Goal: Information Seeking & Learning: Check status

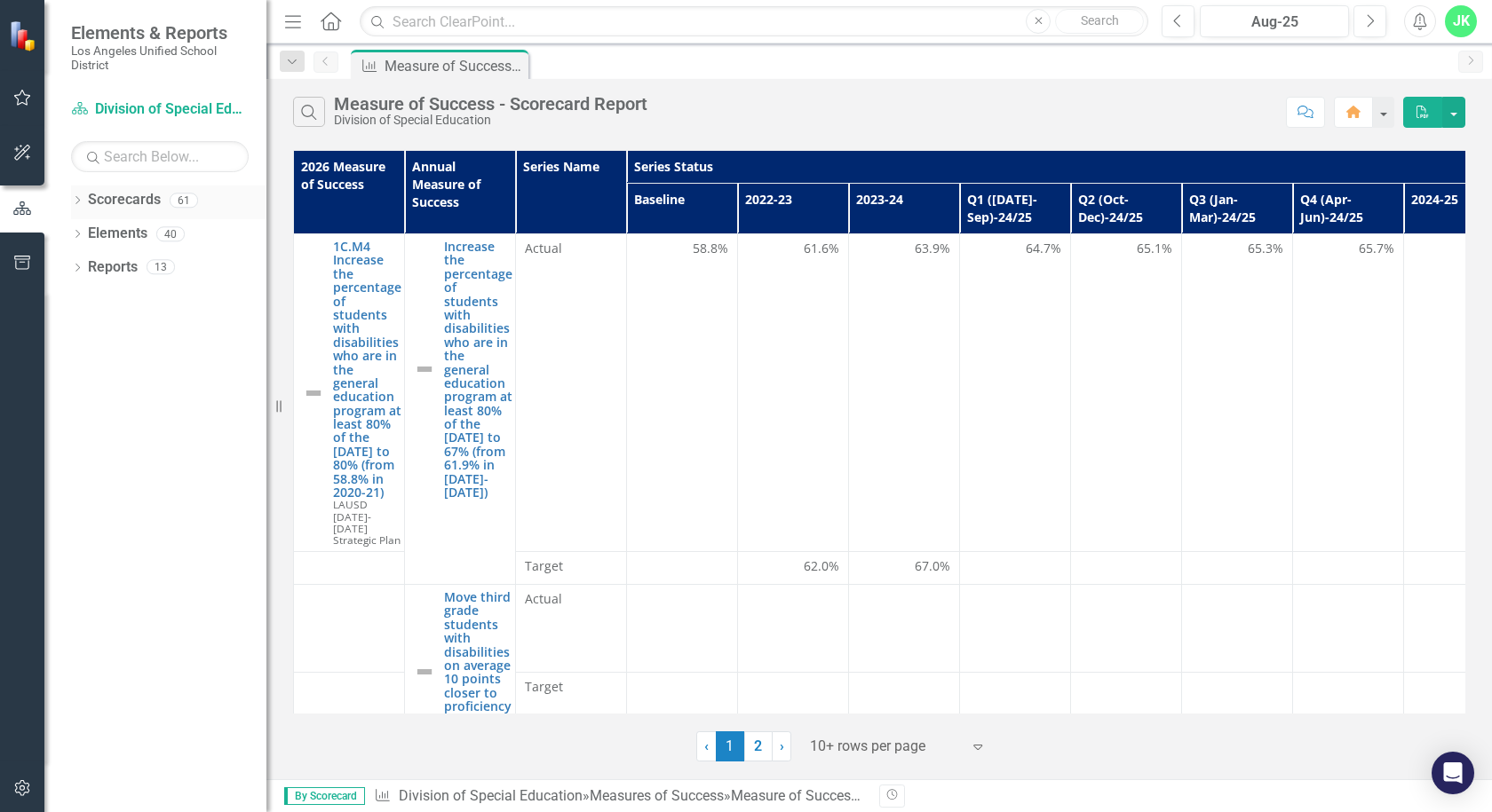
click at [81, 205] on icon "Dropdown" at bounding box center [76, 202] width 12 height 10
click at [120, 269] on link "New Products & Initiatives 2025-26" at bounding box center [181, 268] width 169 height 20
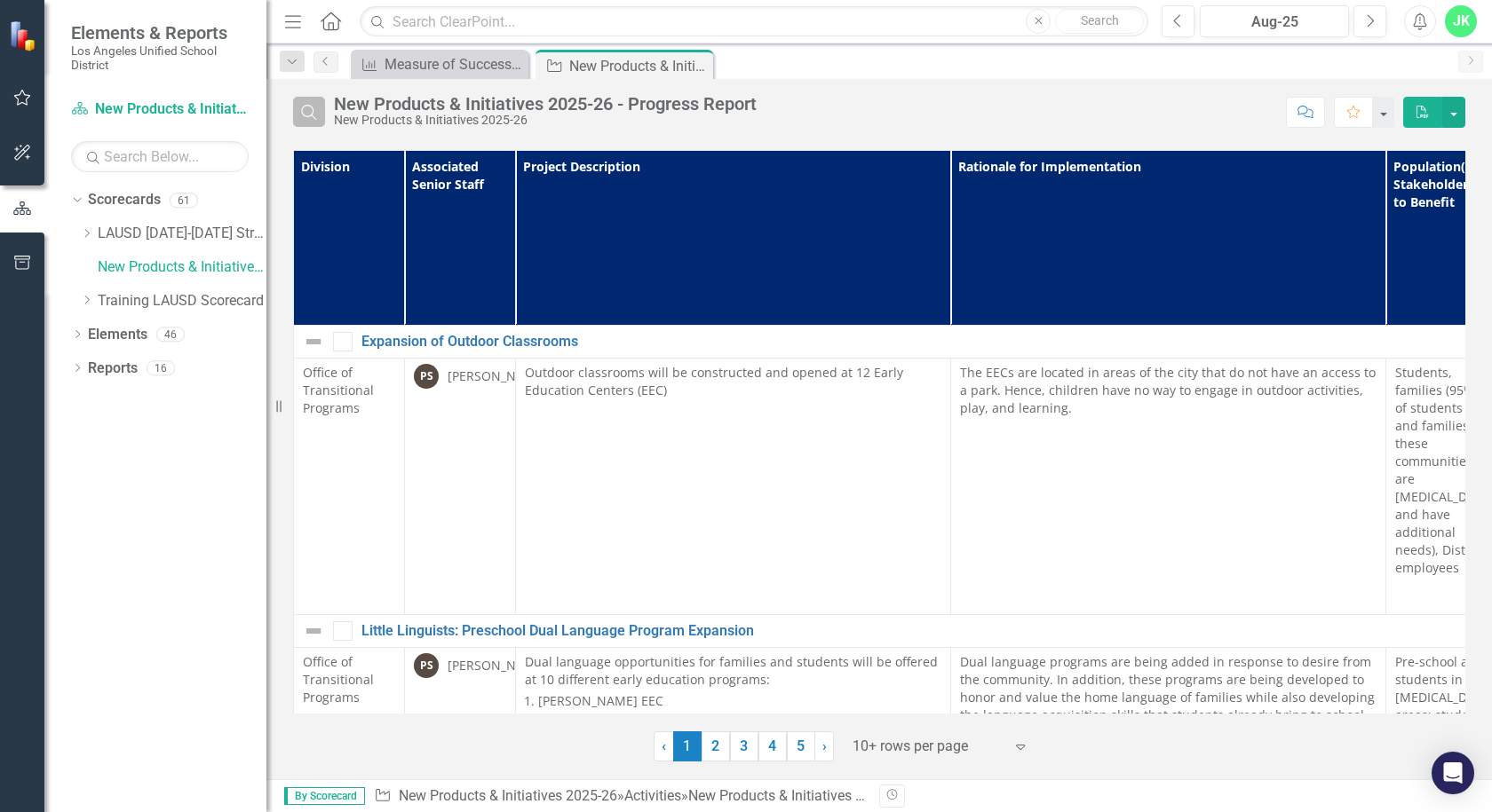
click at [311, 114] on icon "button" at bounding box center [309, 112] width 15 height 15
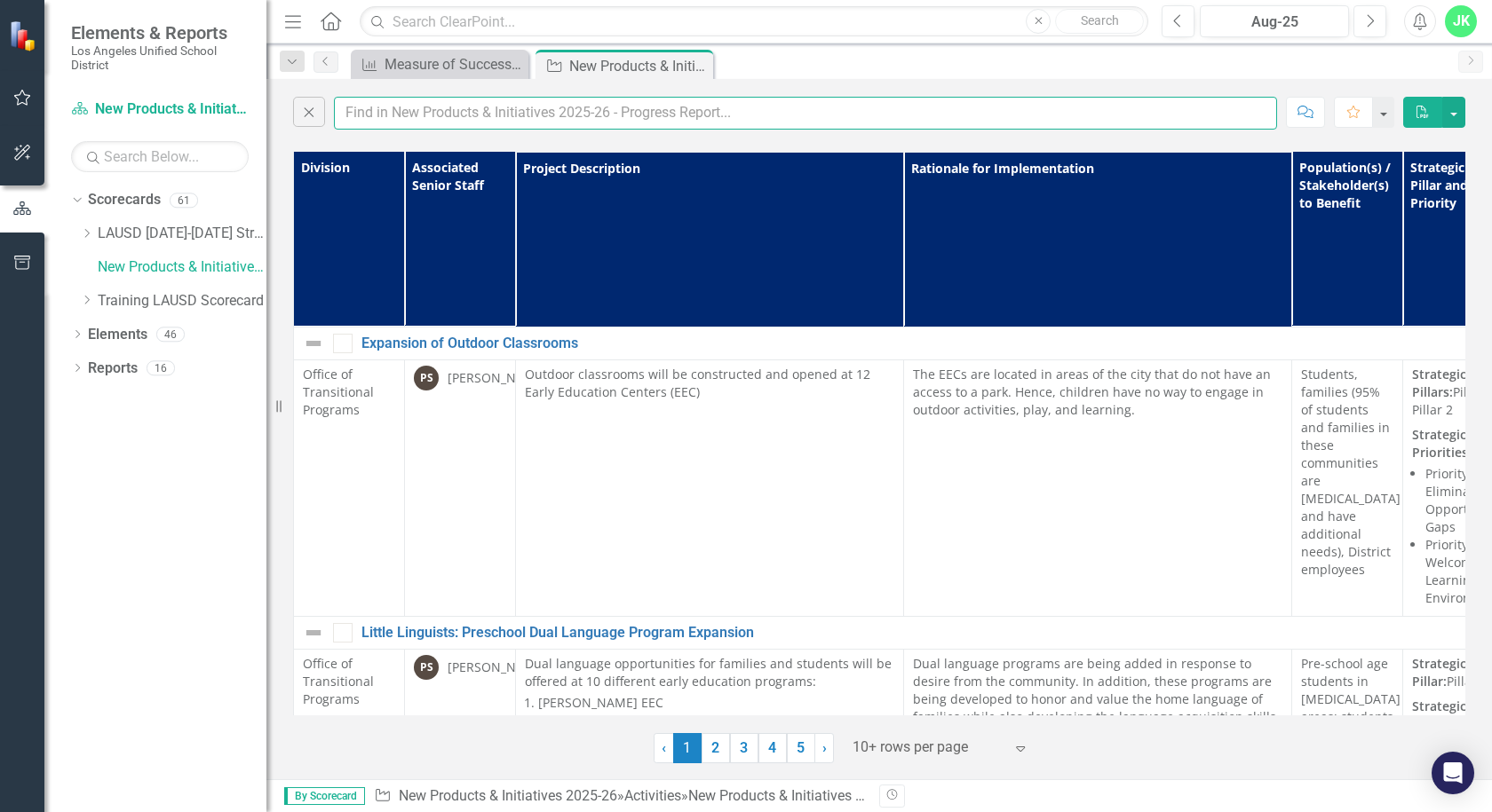
click at [429, 122] on input "text" at bounding box center [805, 113] width 943 height 33
type input "reconnect"
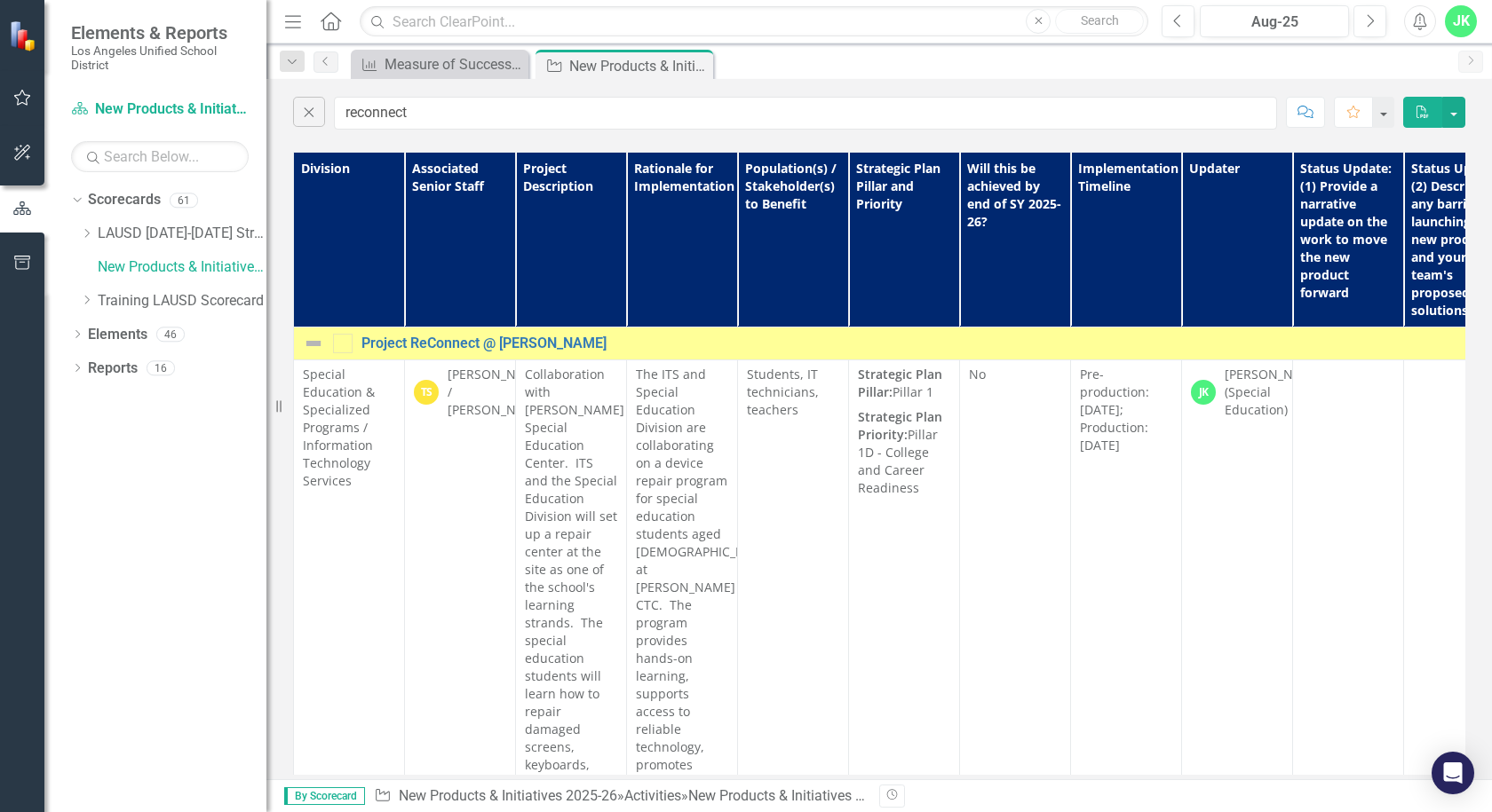
click at [1236, 404] on div "[PERSON_NAME] (Special Education)" at bounding box center [1274, 392] width 99 height 53
click at [1241, 383] on div "[PERSON_NAME] (Special Education)" at bounding box center [1274, 392] width 99 height 53
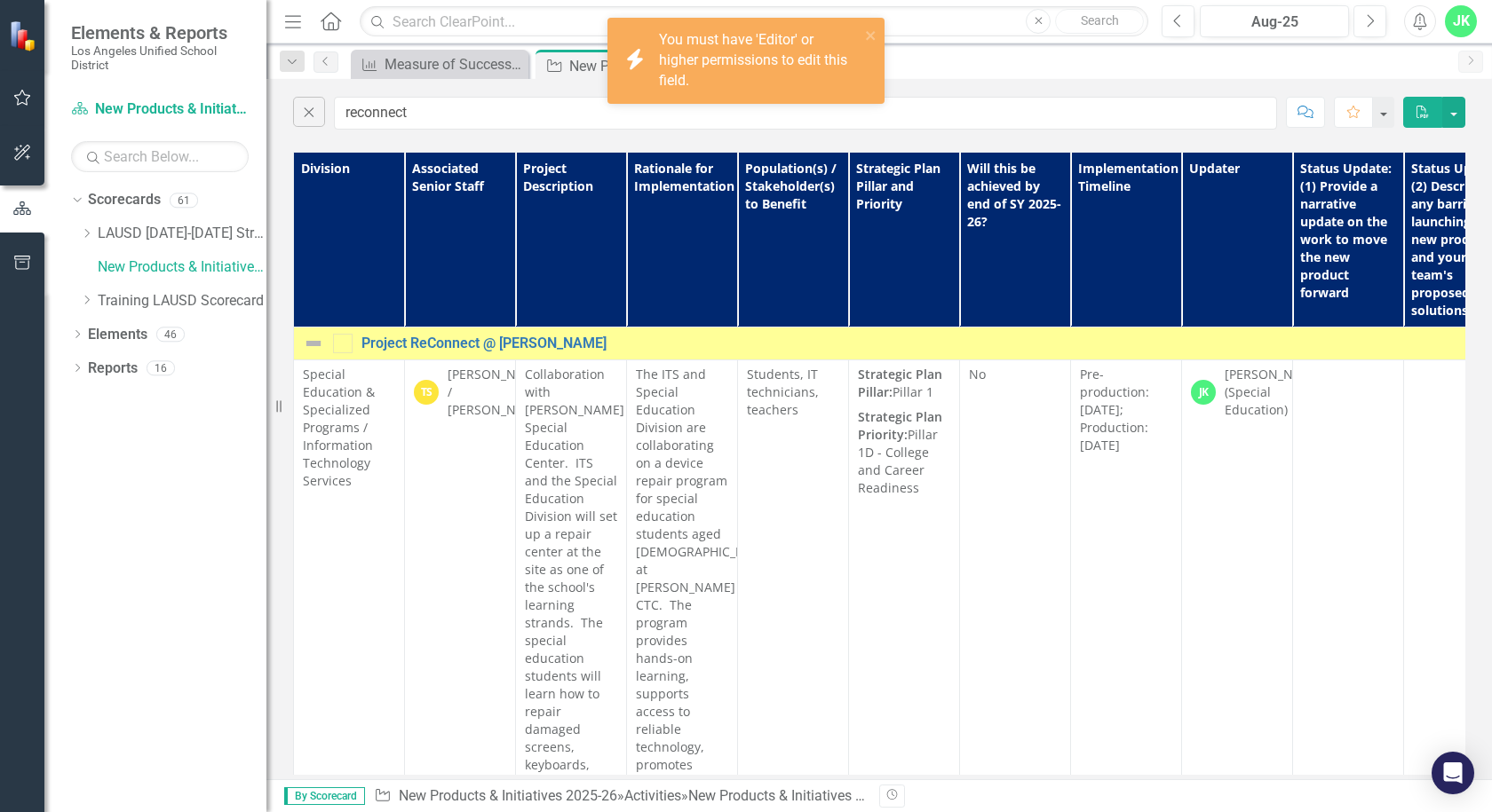
click at [1242, 372] on div "[PERSON_NAME] (Special Education)" at bounding box center [1274, 392] width 99 height 53
click at [1262, 371] on div "[PERSON_NAME] (Special Education)" at bounding box center [1274, 392] width 99 height 53
click at [1156, 482] on td "Pre-production: [DATE]; Production: [DATE]" at bounding box center [1126, 728] width 111 height 739
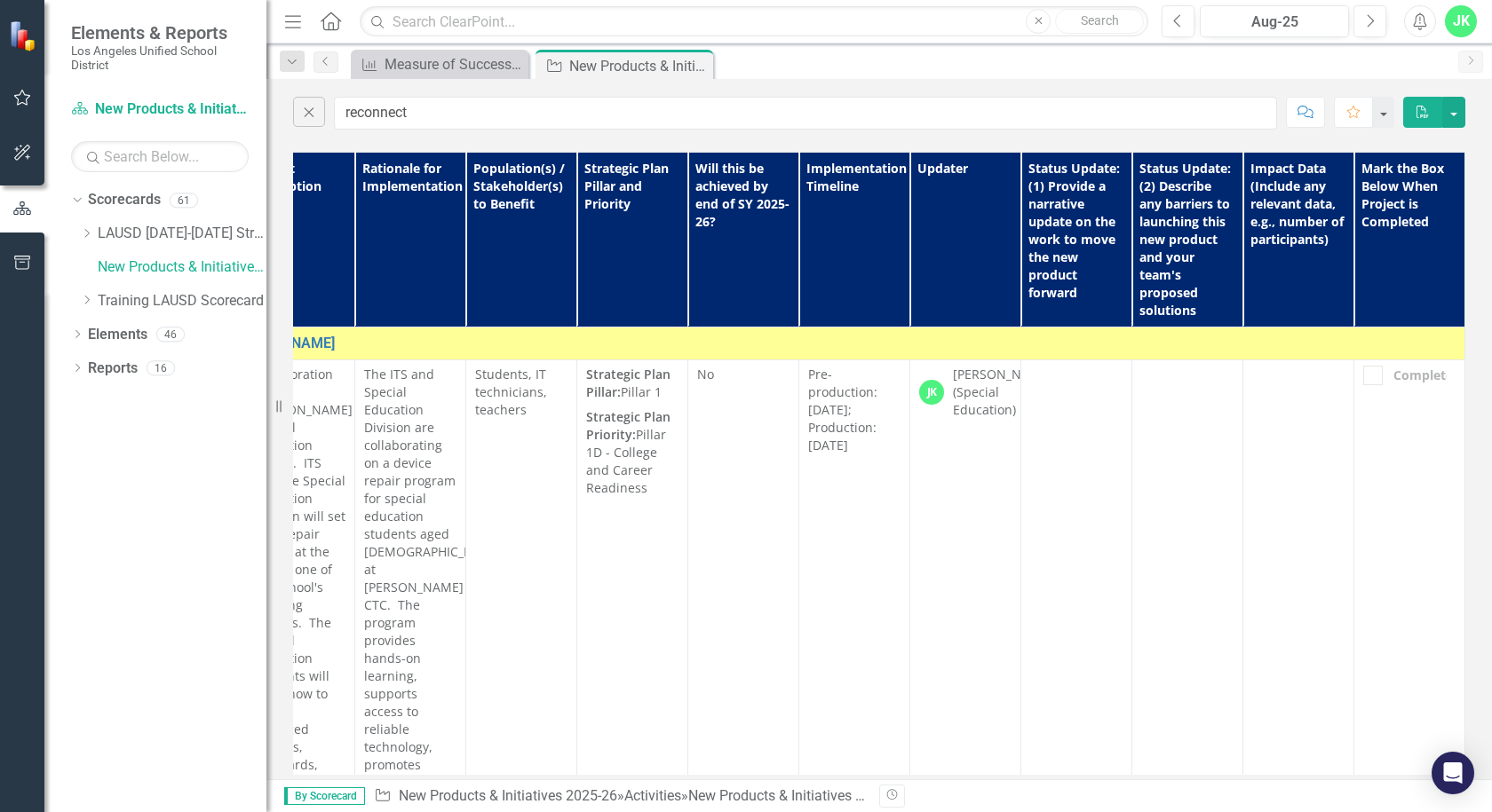
scroll to position [0, 285]
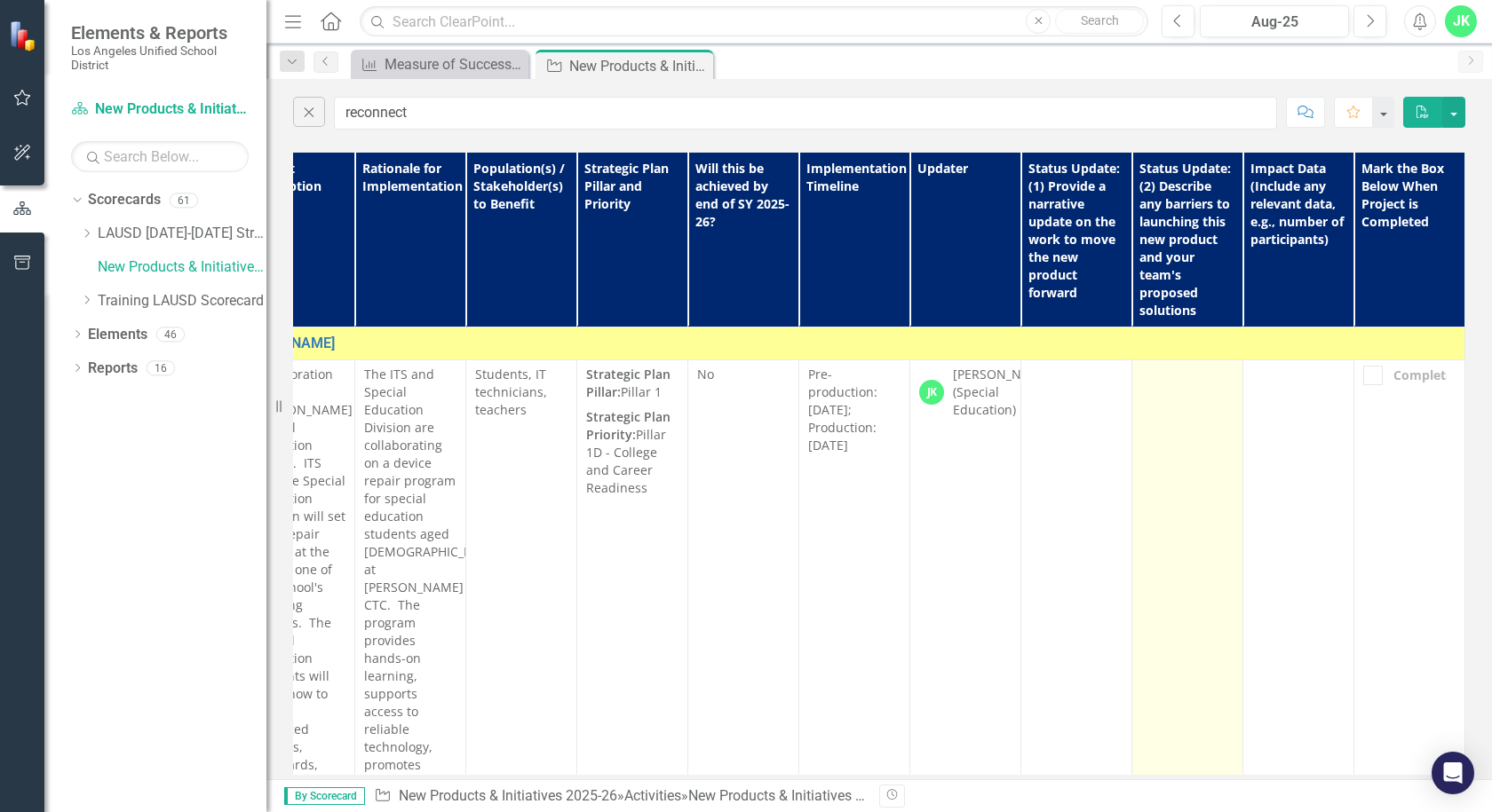
click at [1132, 476] on td at bounding box center [1187, 728] width 111 height 739
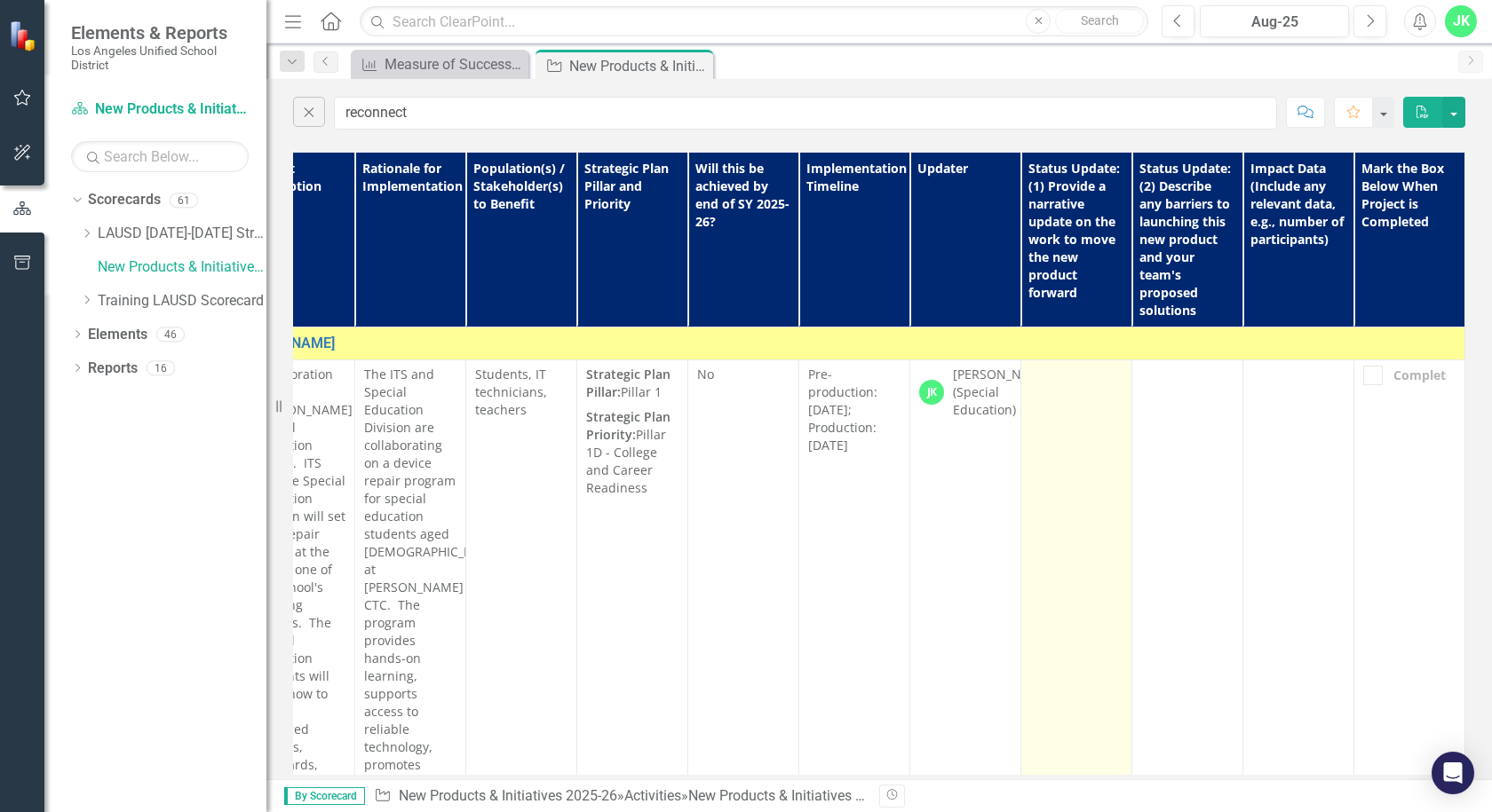
click at [1053, 445] on td at bounding box center [1077, 728] width 111 height 739
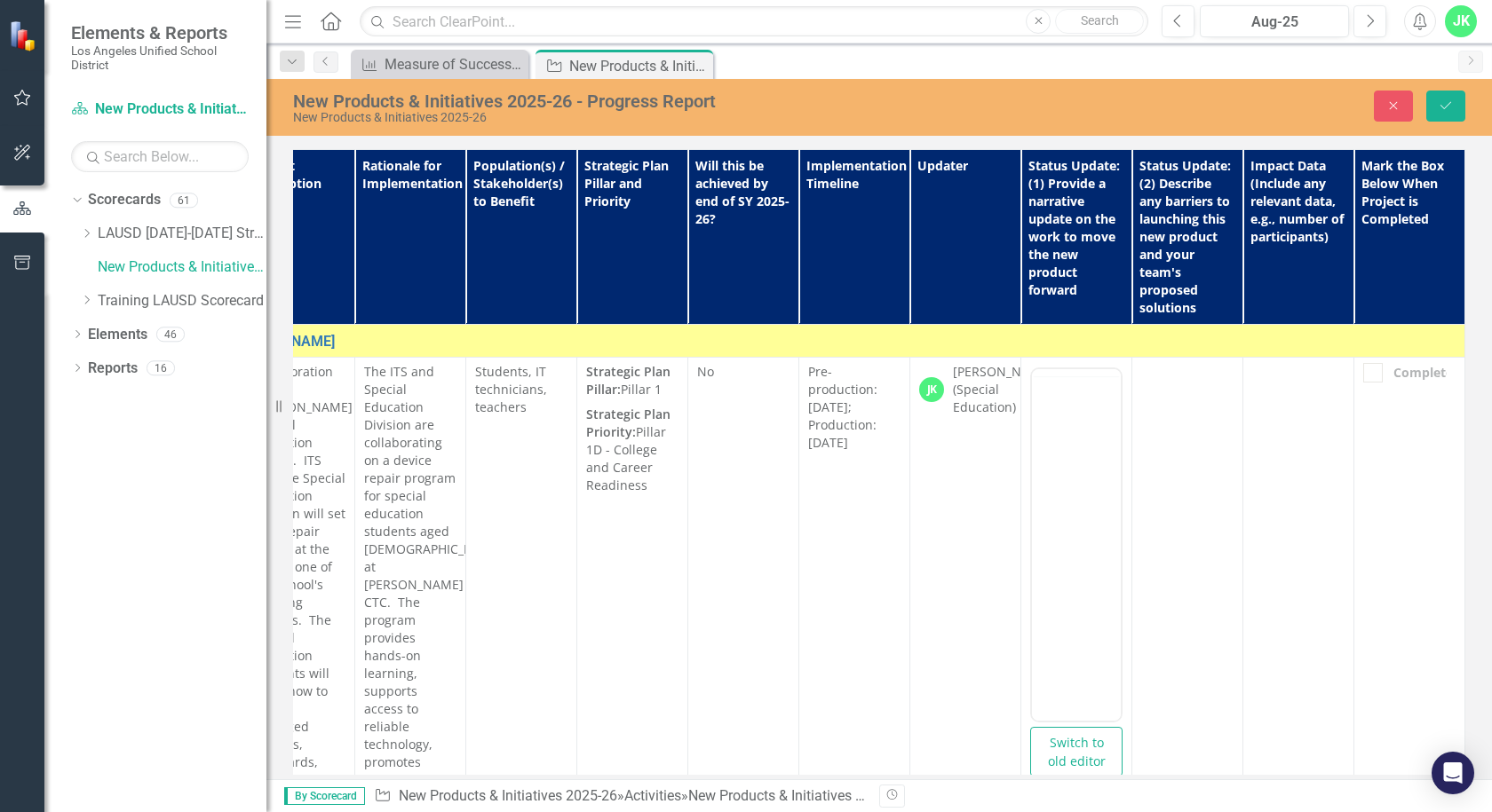
scroll to position [0, 0]
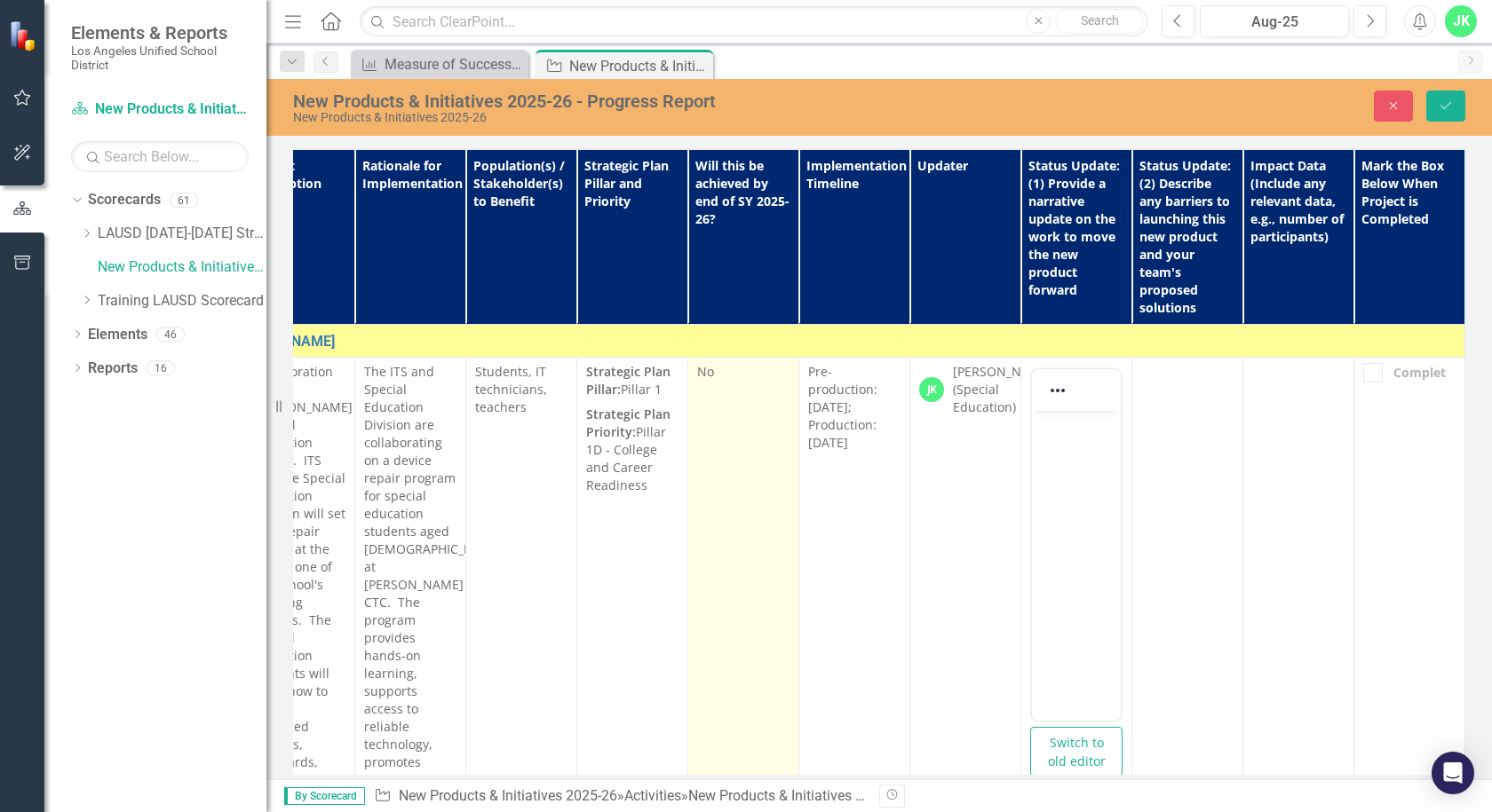
click at [713, 423] on td "No" at bounding box center [743, 726] width 111 height 739
click at [714, 423] on td "No" at bounding box center [743, 726] width 111 height 739
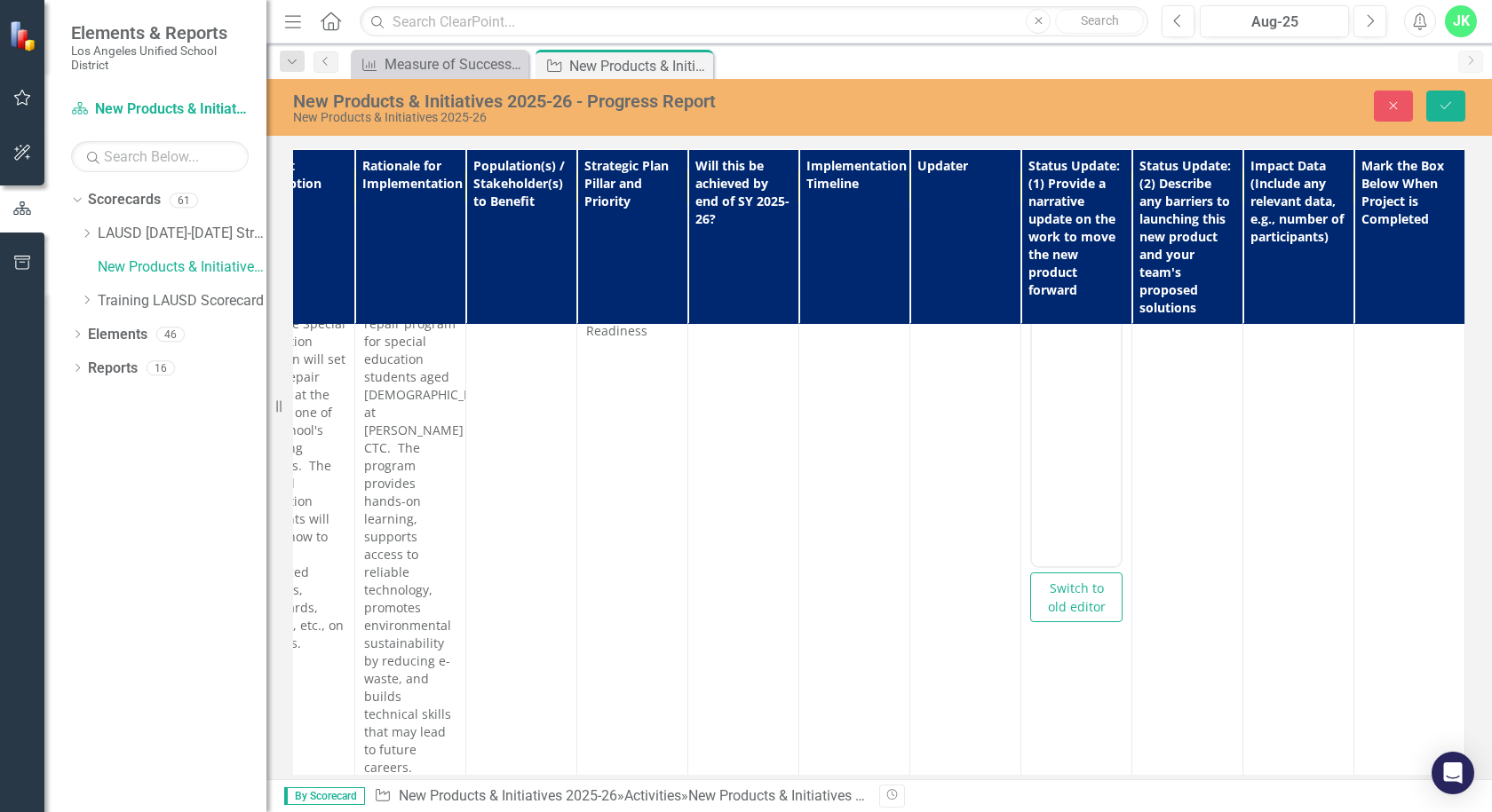
scroll to position [0, 285]
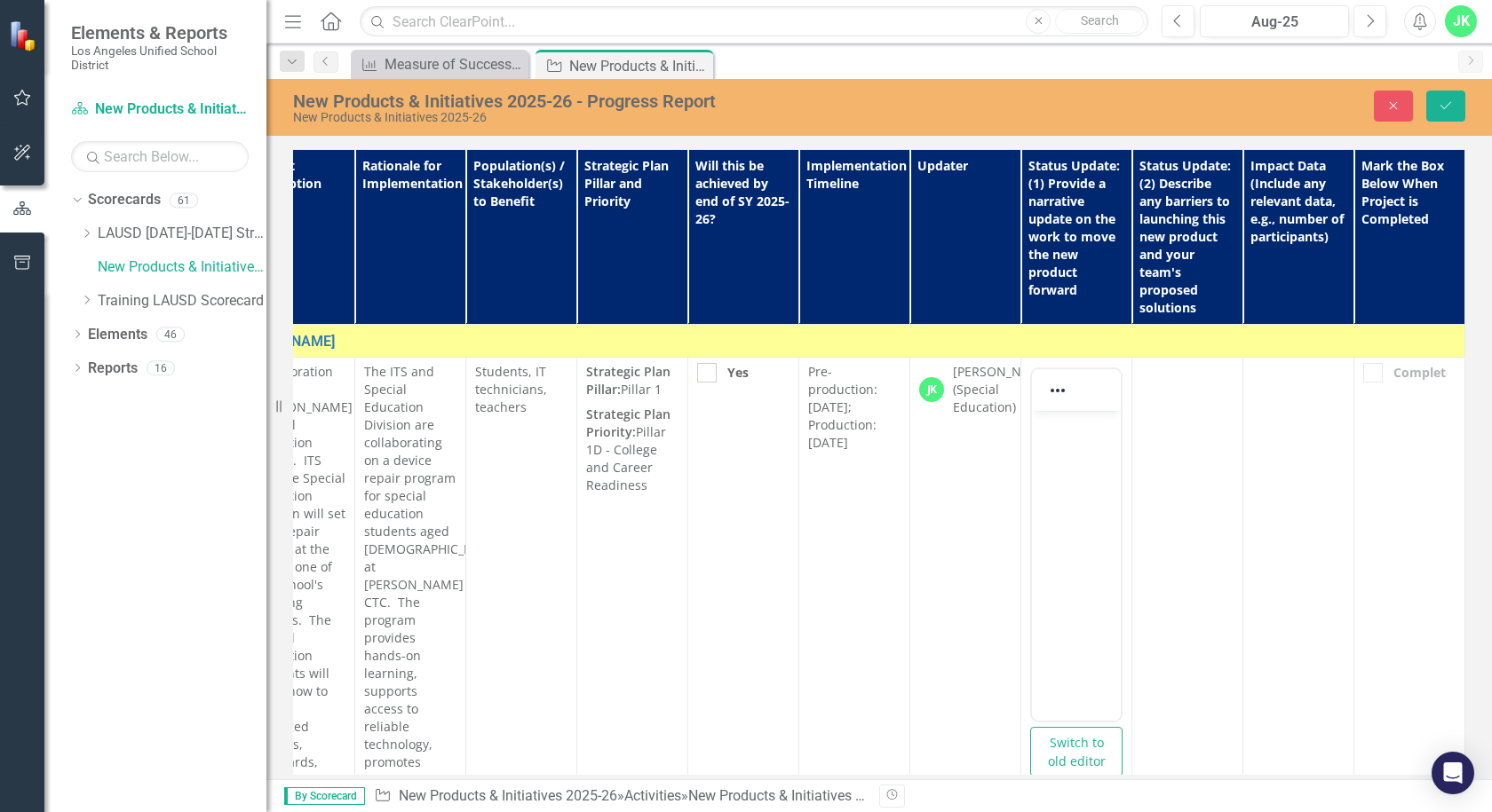
click at [847, 487] on td "Pre-production: [DATE]; Production: [DATE]" at bounding box center [855, 726] width 111 height 739
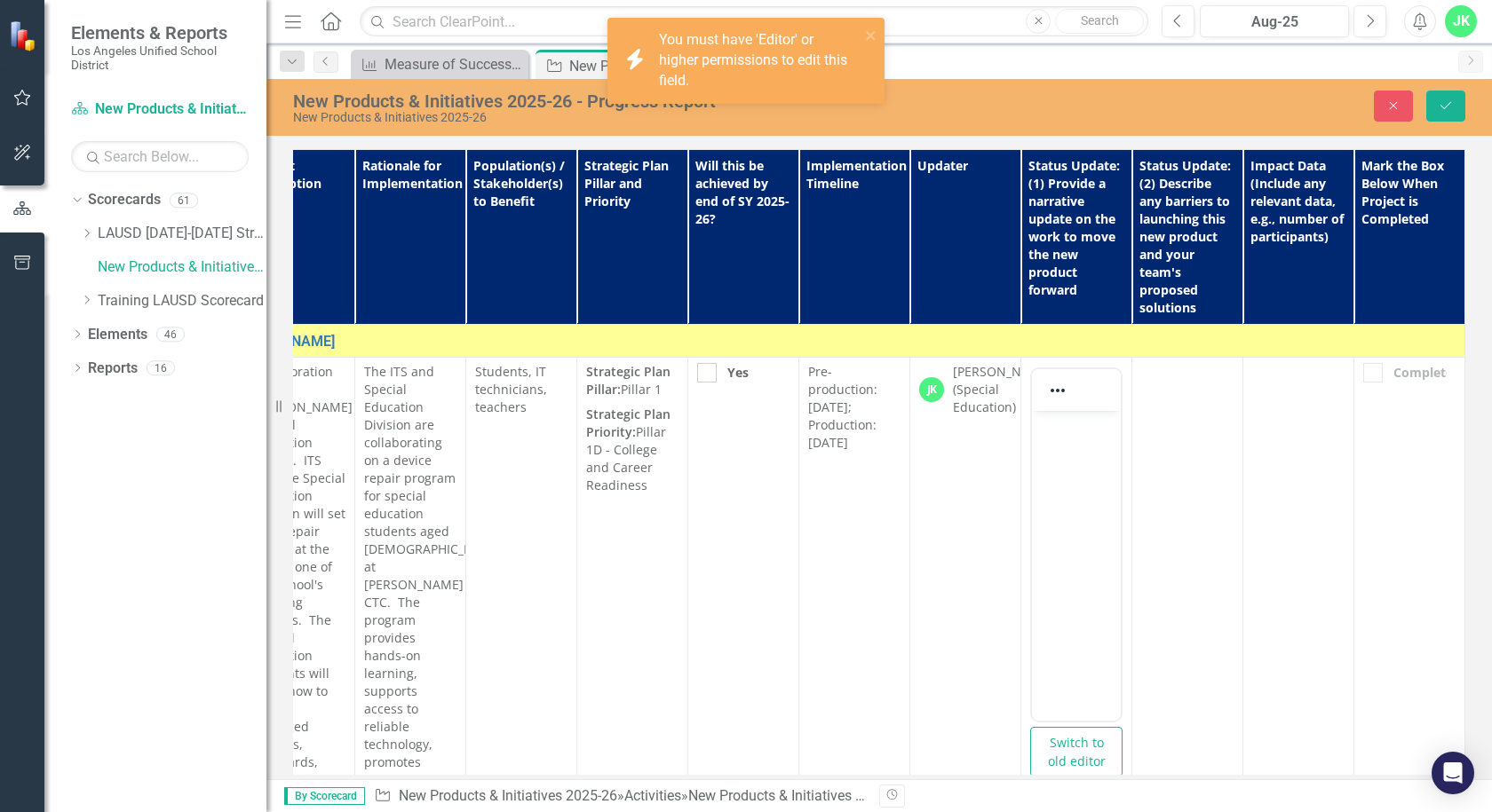
click at [577, 440] on td "Strategic Plan Pillar: Pillar 1 Strategic Plan Priority: Pillar 1D - College an…" at bounding box center [633, 726] width 111 height 739
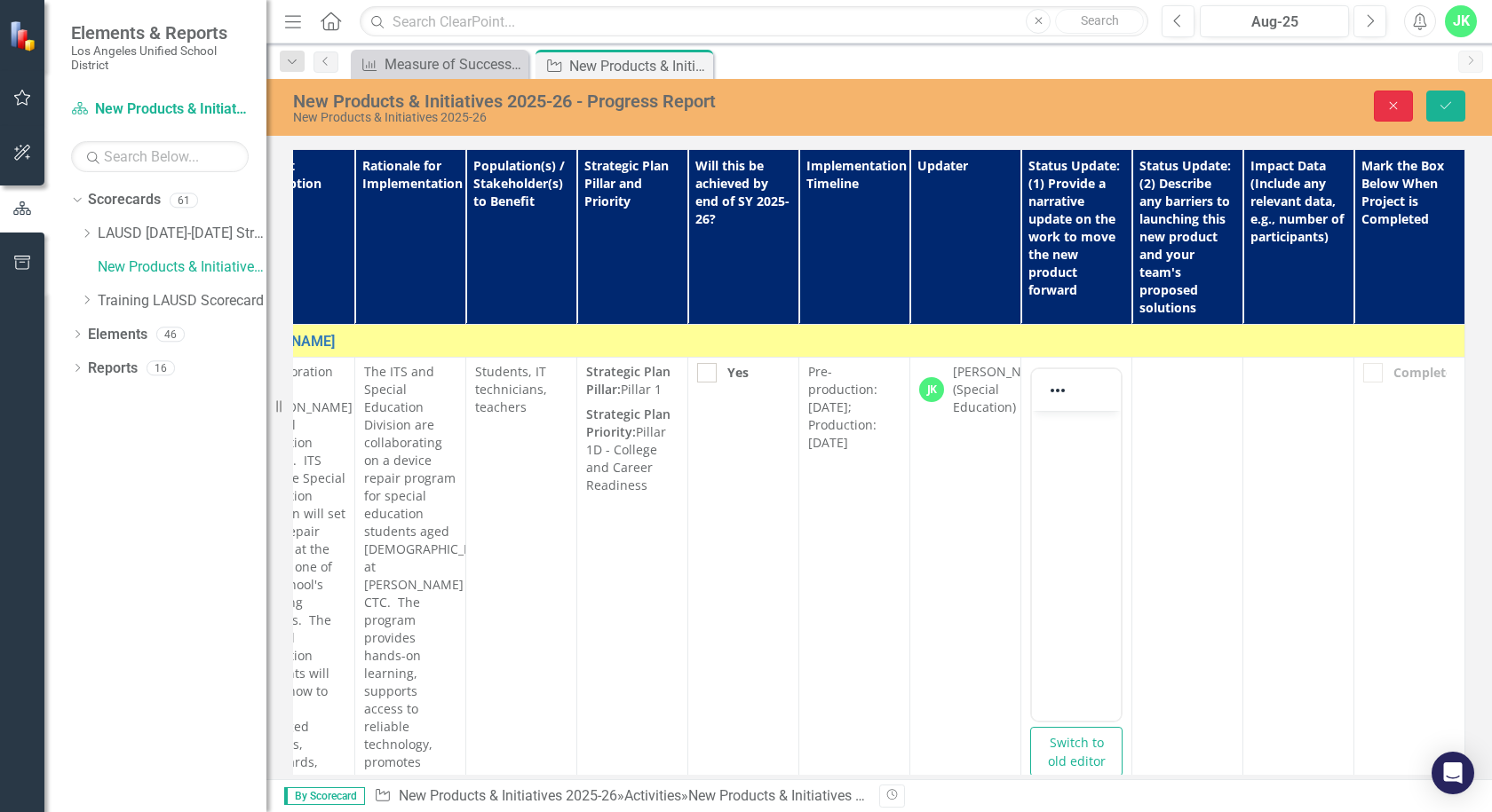
click at [1397, 109] on icon "Close" at bounding box center [1393, 105] width 16 height 12
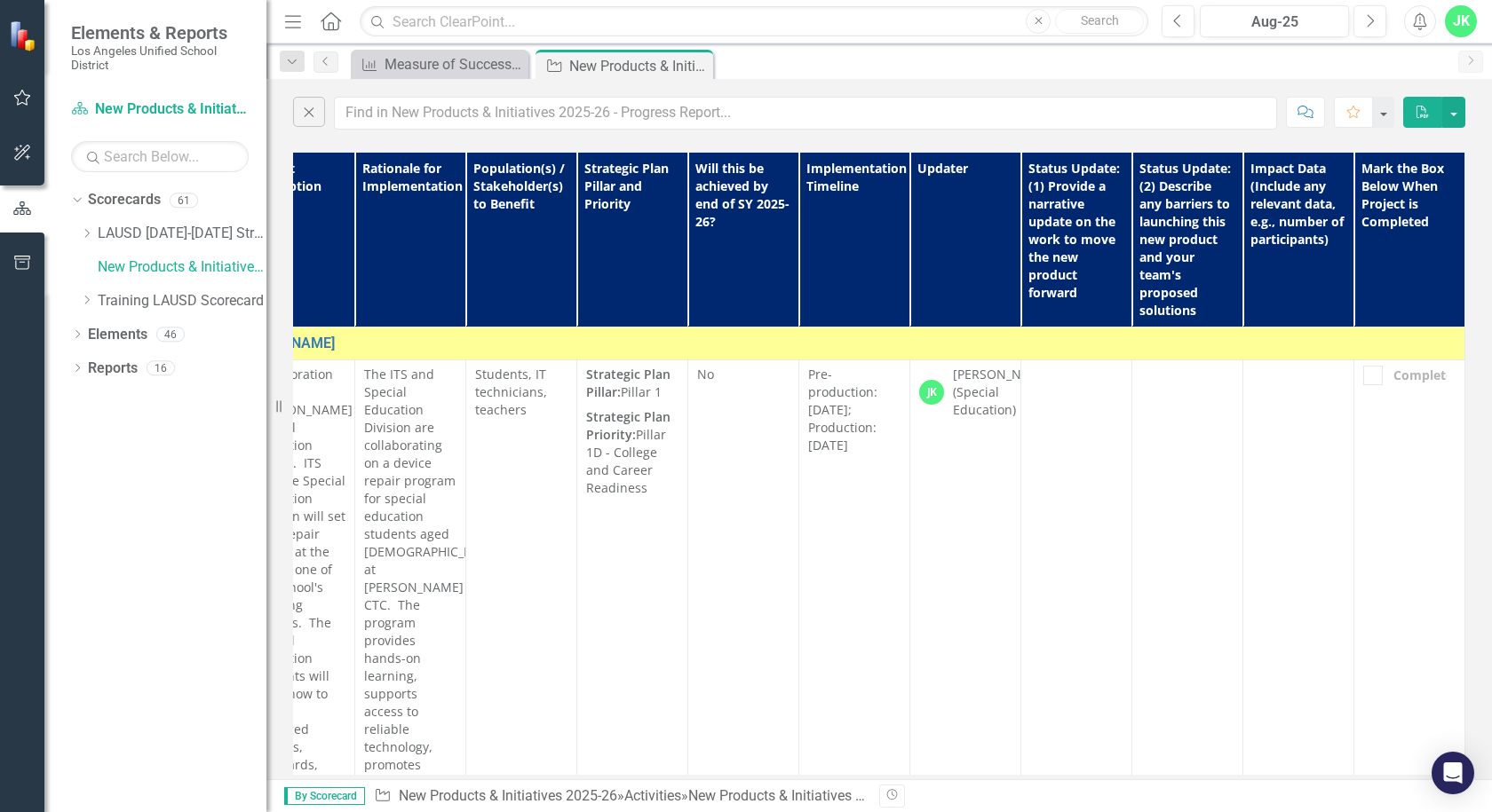
click at [808, 376] on span "Pre-production: [DATE]; Production: [DATE]" at bounding box center [842, 409] width 69 height 87
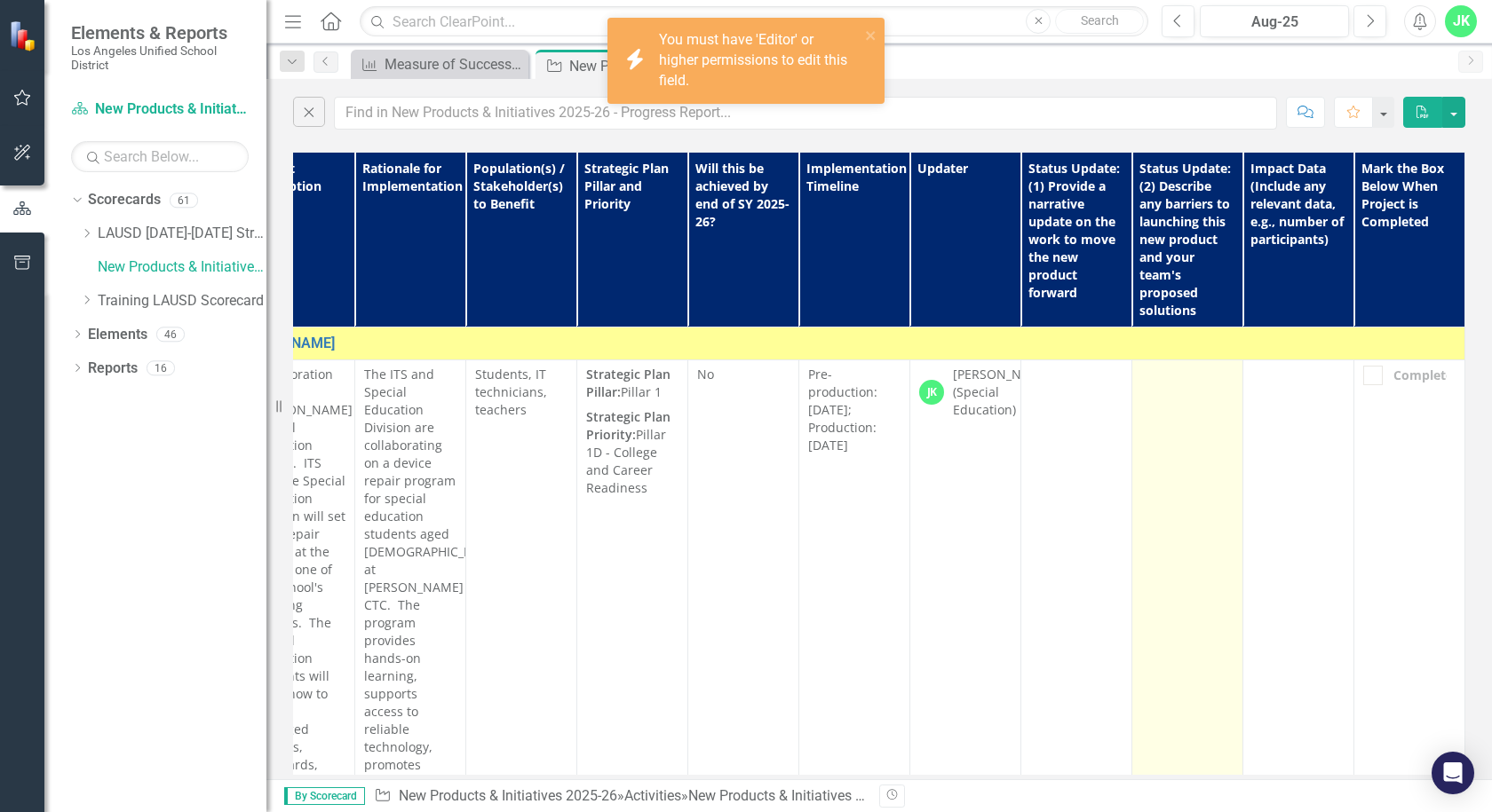
click at [1202, 516] on td at bounding box center [1187, 728] width 111 height 739
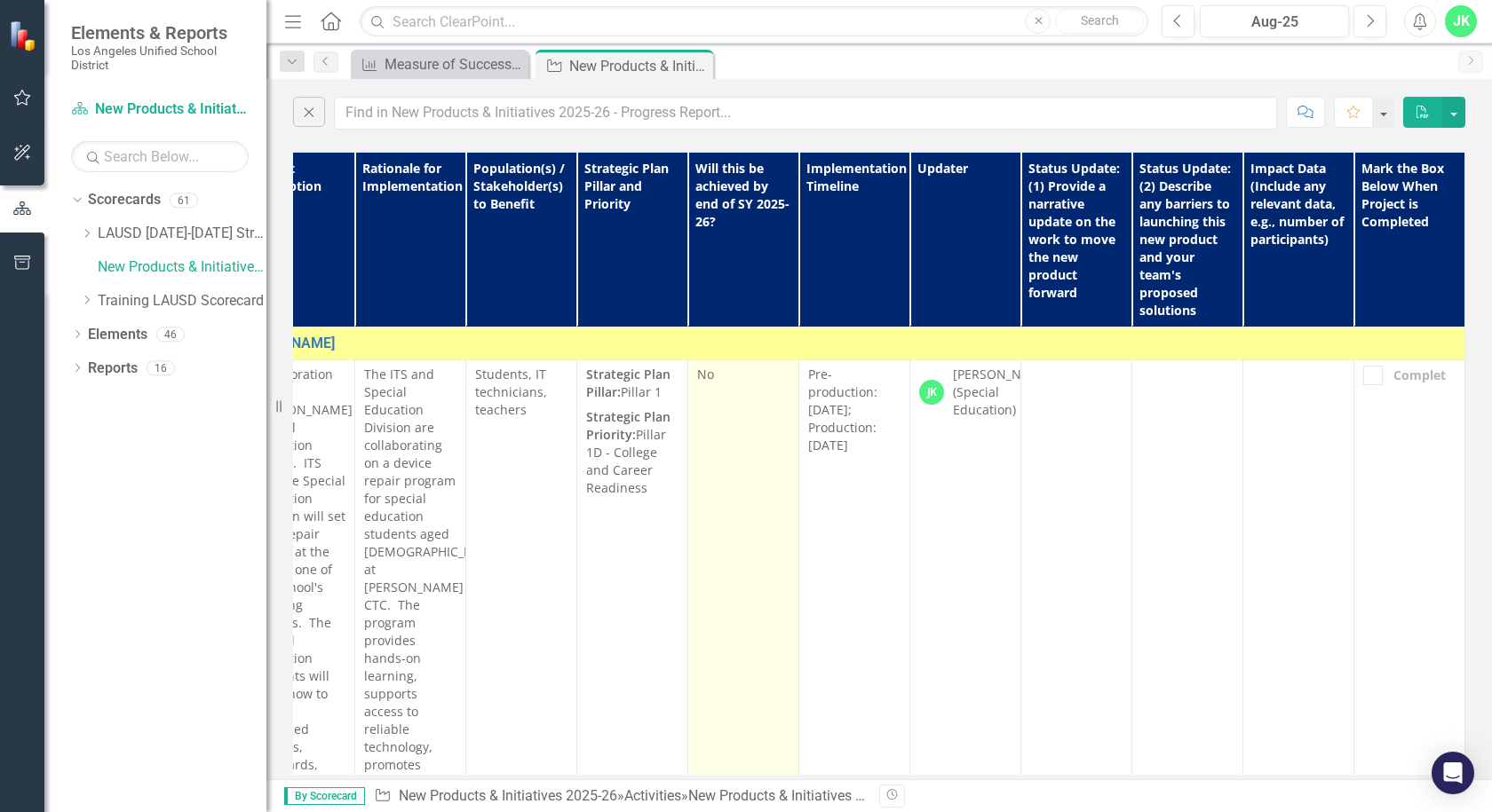
click at [697, 378] on span "No" at bounding box center [705, 374] width 17 height 17
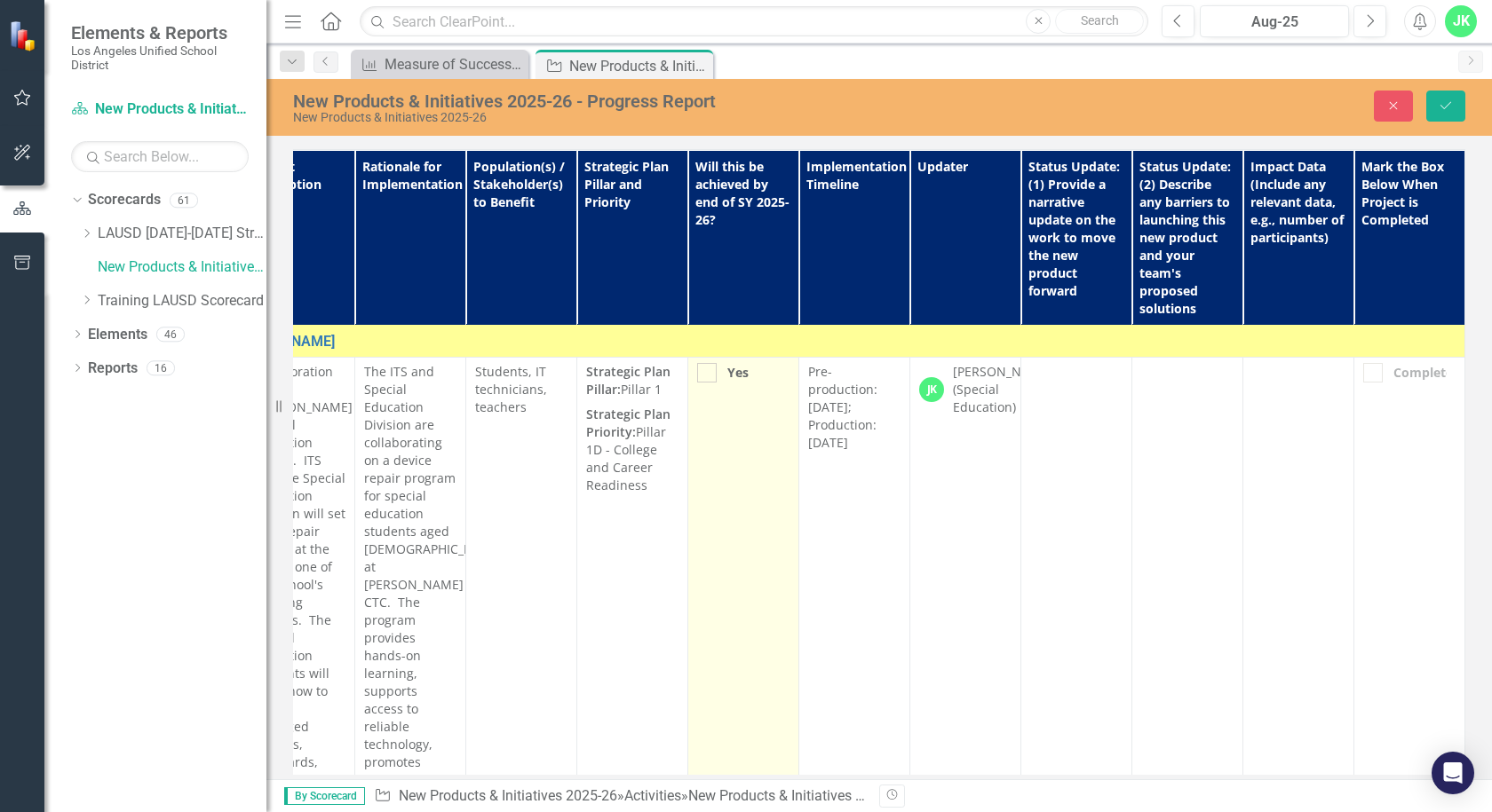
click at [697, 378] on div at bounding box center [706, 372] width 19 height 19
click at [697, 375] on input "Yes" at bounding box center [703, 368] width 12 height 12
checkbox input "true"
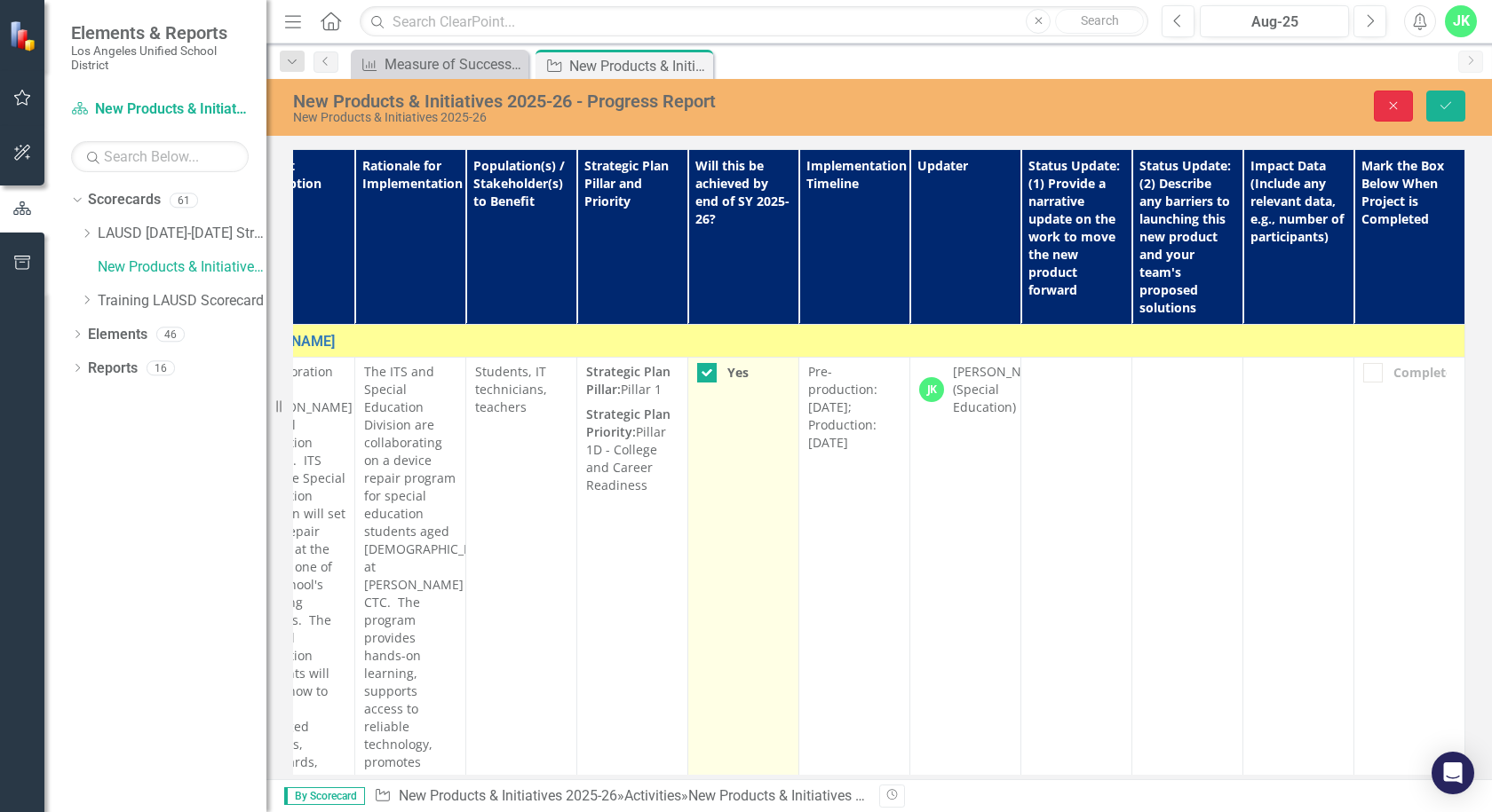
click at [1382, 106] on button "Close" at bounding box center [1393, 106] width 39 height 31
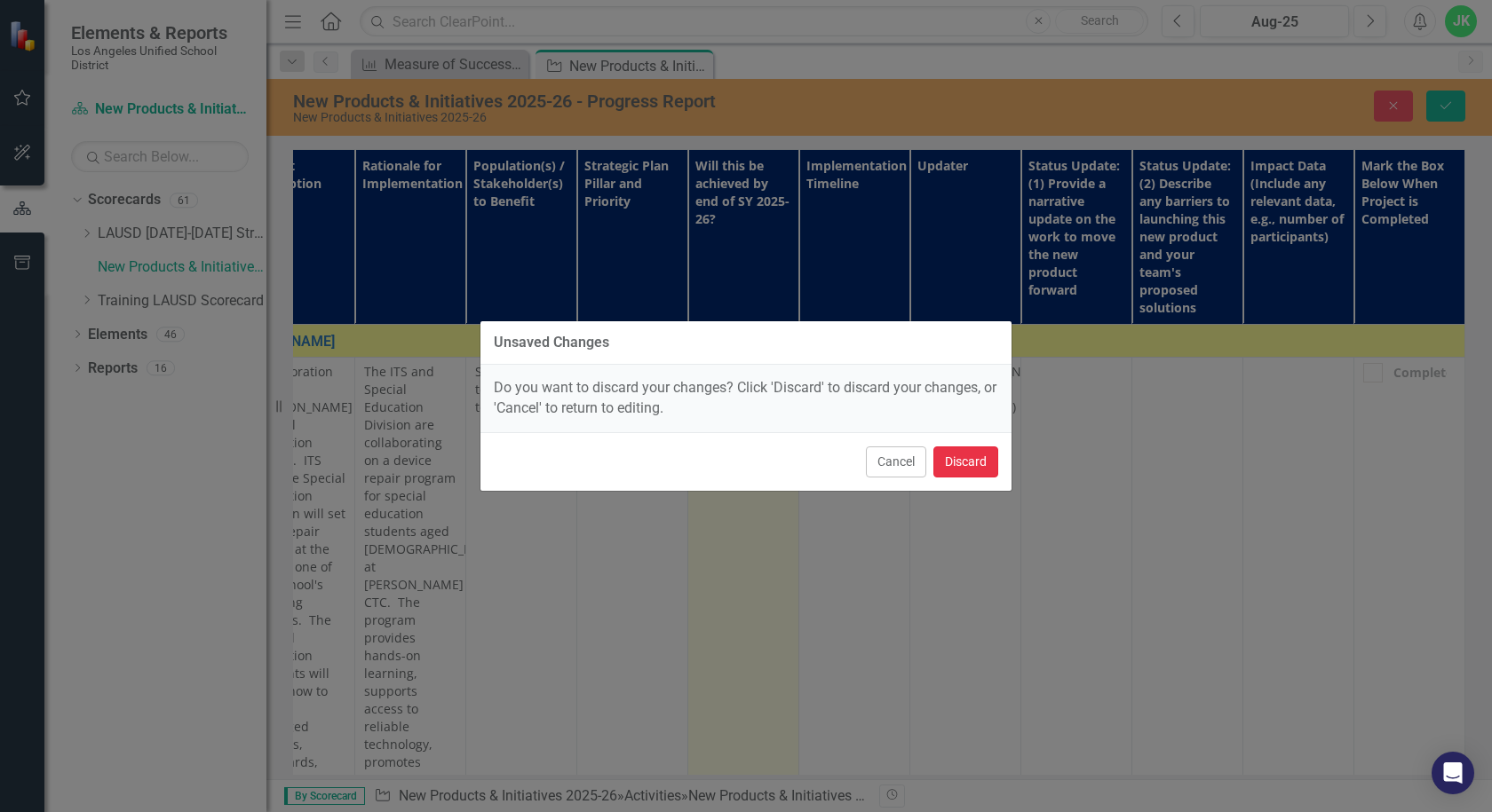
click at [972, 459] on button "Discard" at bounding box center [965, 462] width 64 height 31
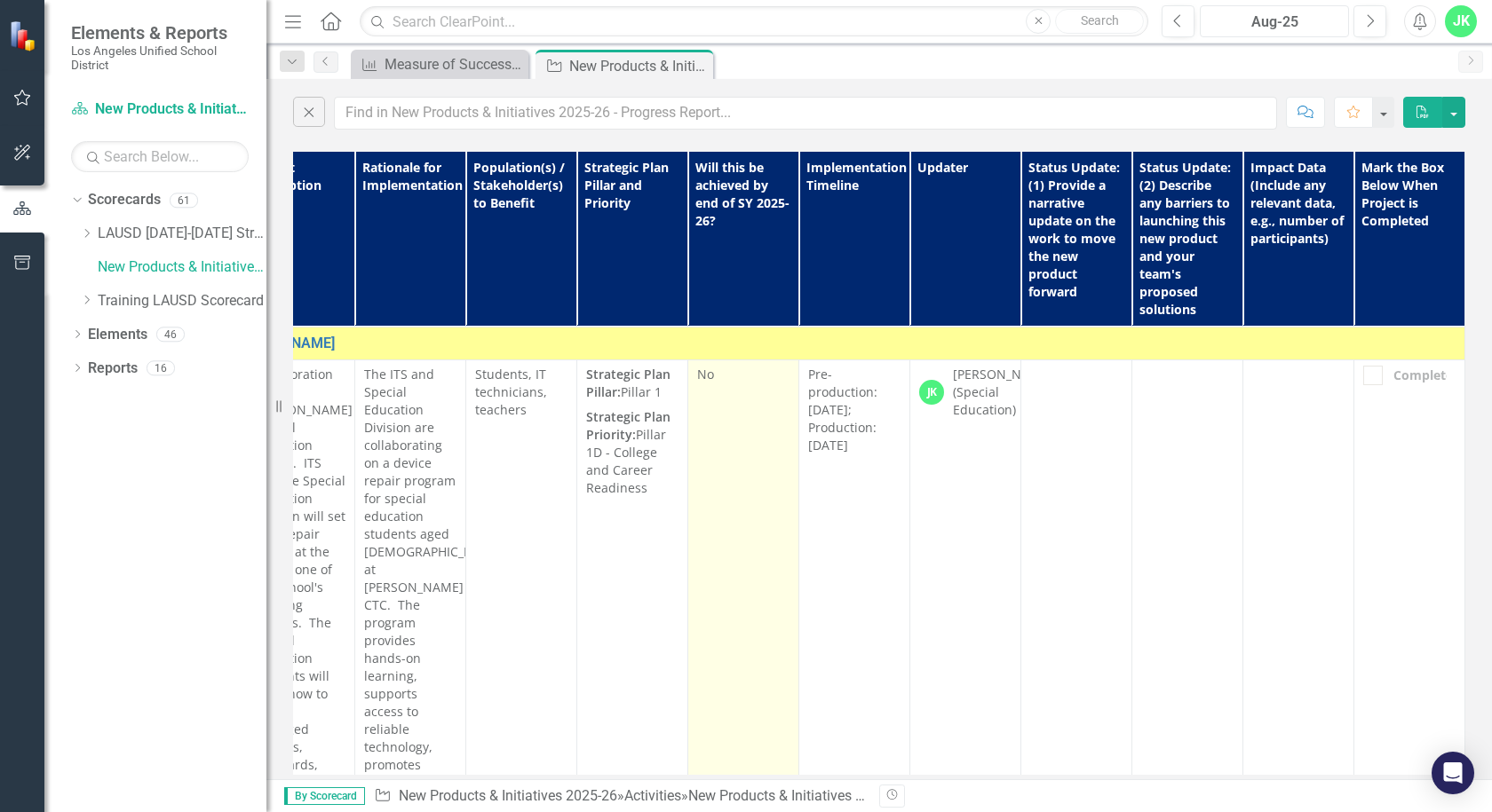
click at [1306, 20] on div "Aug-25" at bounding box center [1274, 22] width 136 height 21
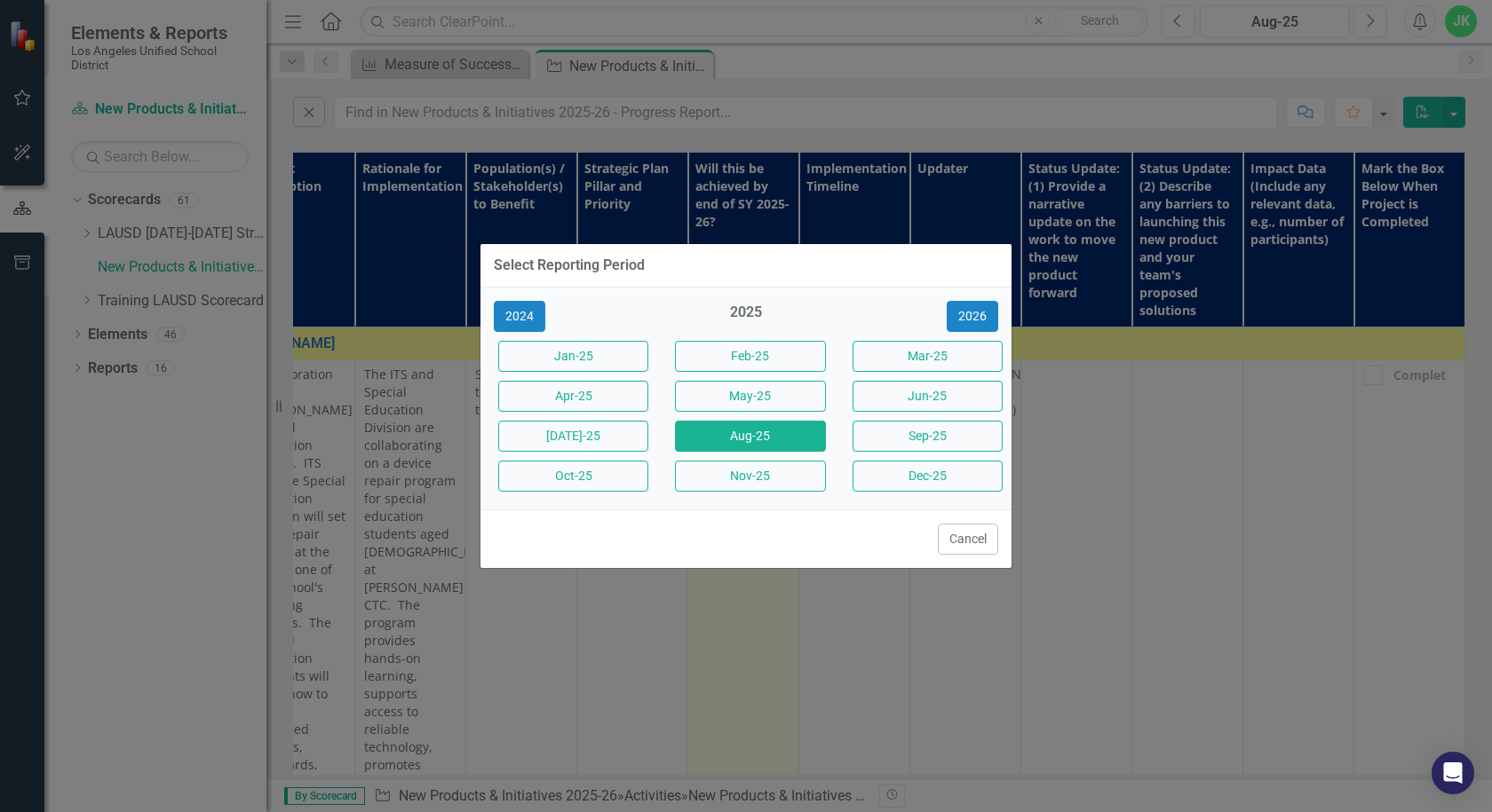
click at [946, 109] on div "Select Reporting Period 2024 2025 [DATE]-25 Feb-25 Mar-25 Apr-25 May-25 Jun-25 …" at bounding box center [746, 406] width 532 height 812
click at [839, 89] on div "Select Reporting Period 2024 2025 [DATE]-25 Feb-25 Mar-25 Apr-25 May-25 Jun-25 …" at bounding box center [746, 406] width 532 height 812
click at [979, 532] on button "Cancel" at bounding box center [968, 539] width 61 height 31
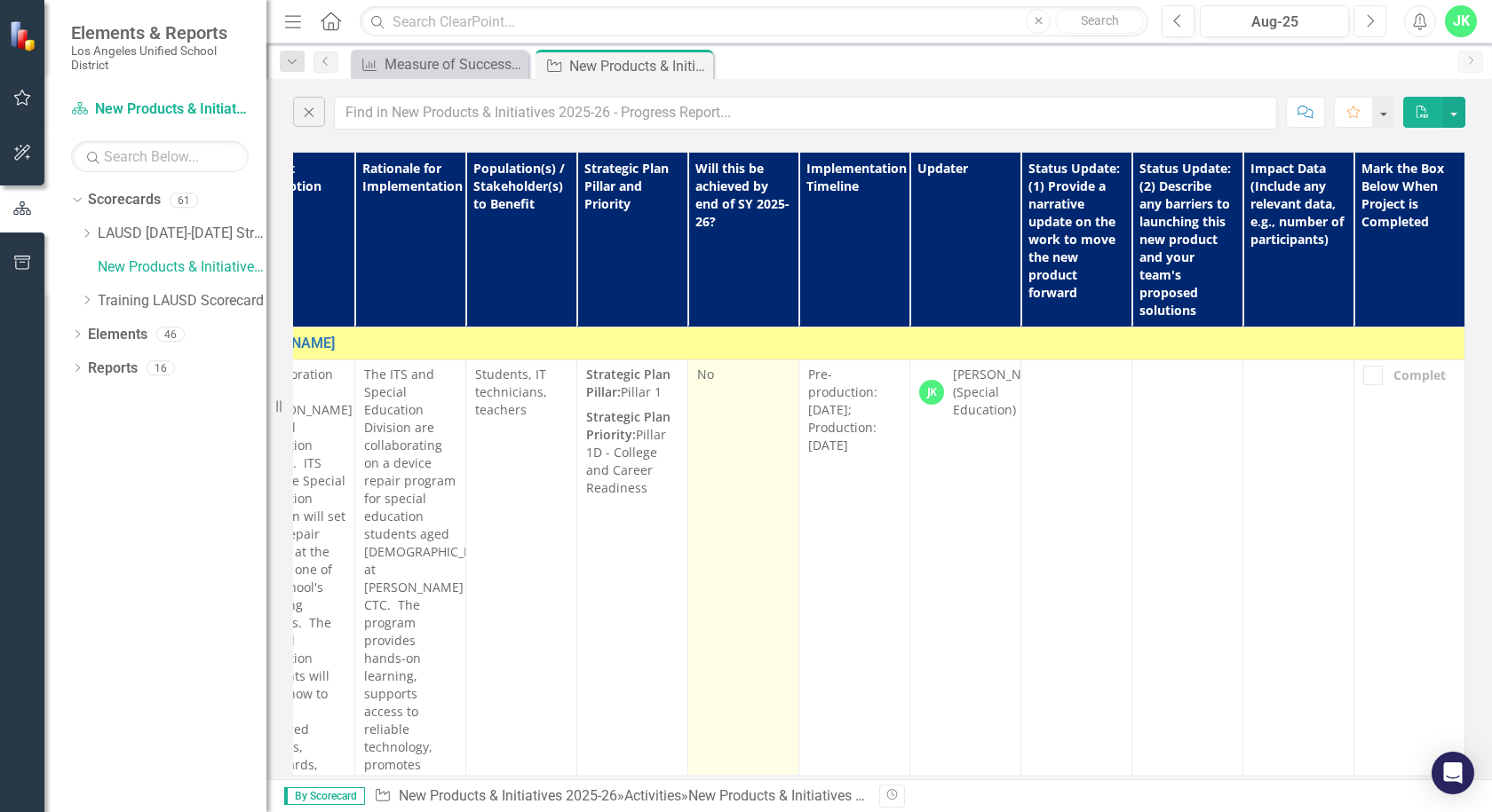
click at [1378, 28] on button "Next" at bounding box center [1370, 21] width 33 height 32
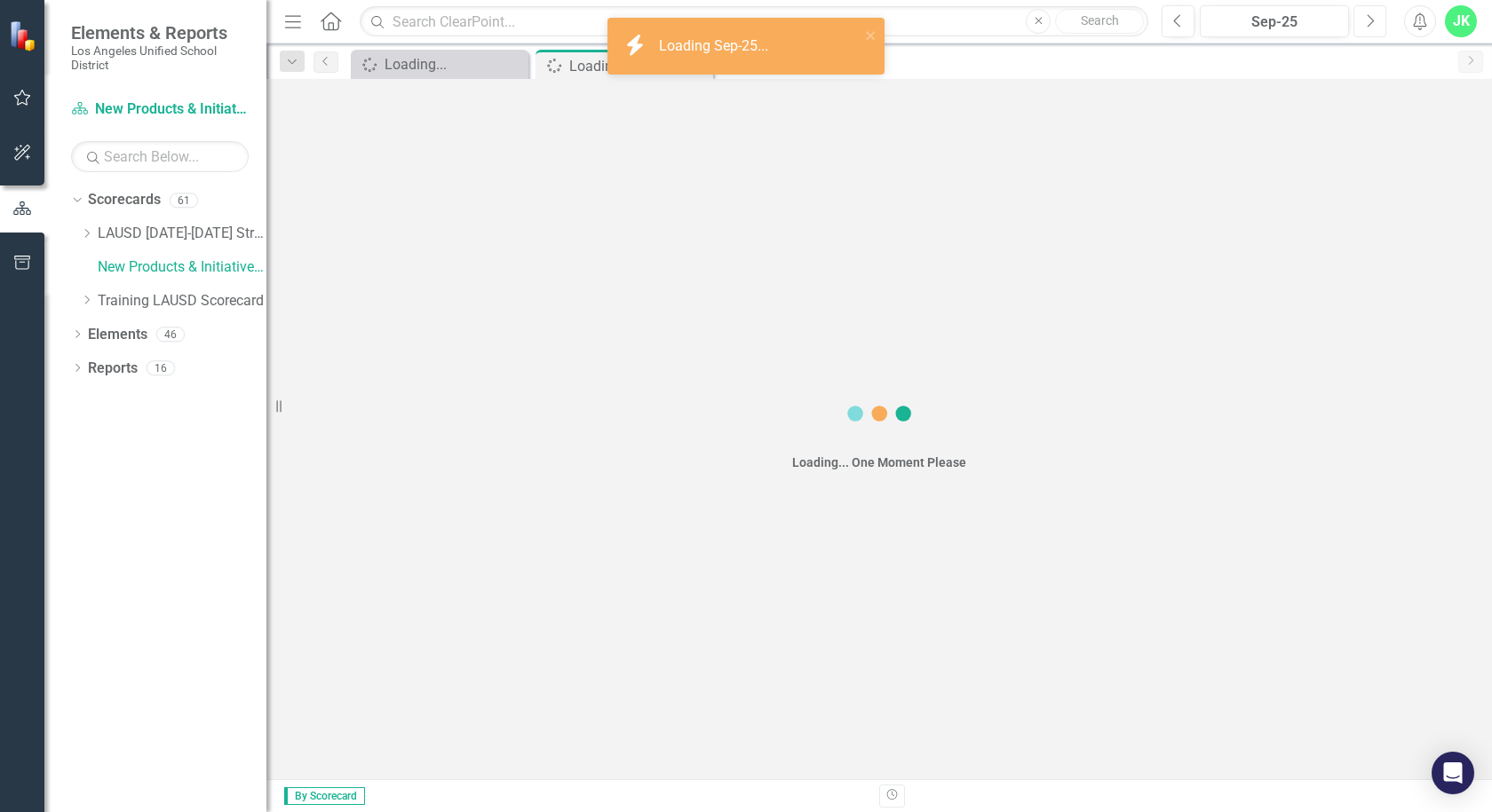
click at [1378, 26] on button "Next" at bounding box center [1370, 21] width 33 height 32
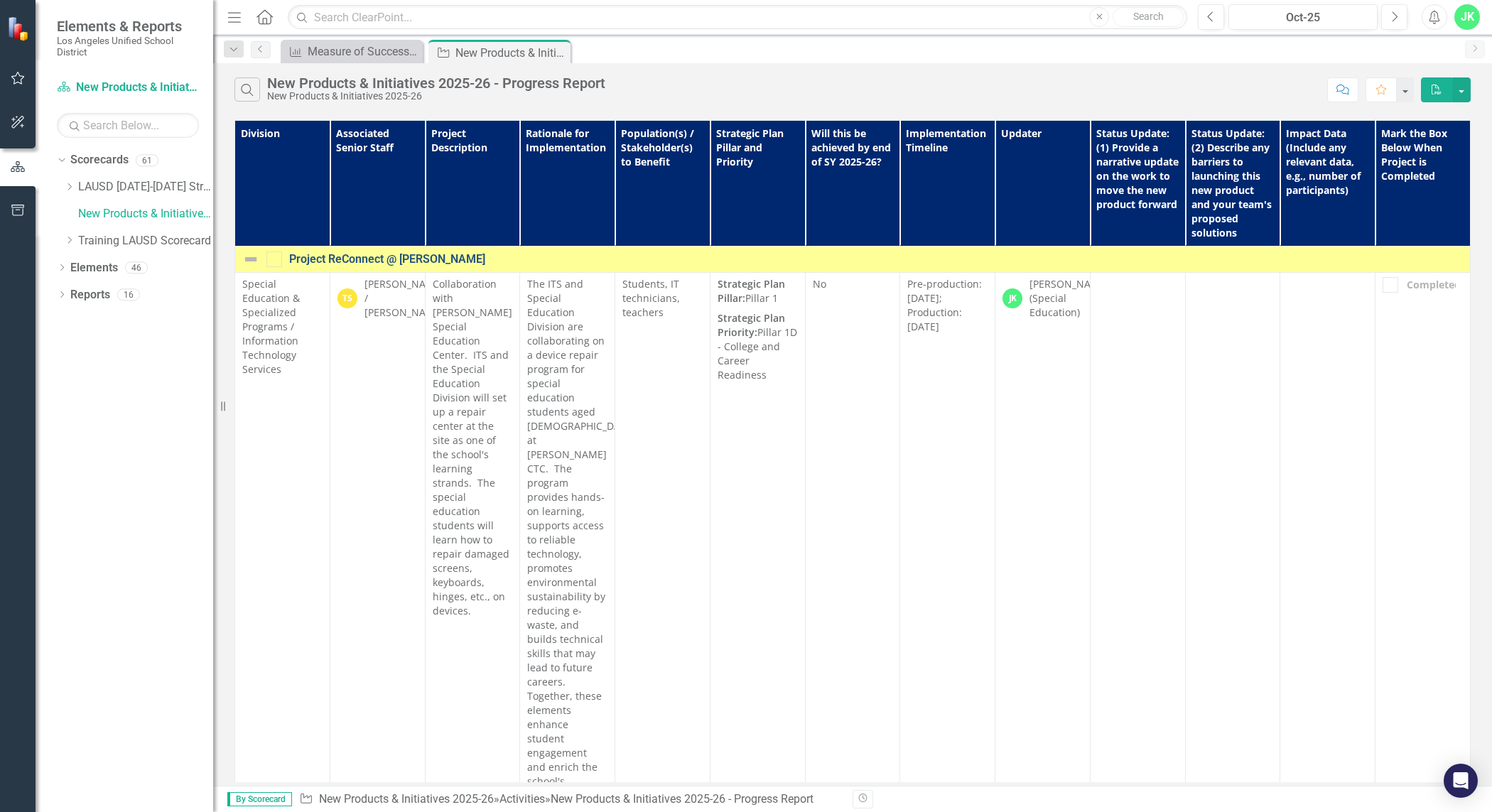
click at [404, 257] on link "Project ReConnect @ [PERSON_NAME]" at bounding box center [876, 259] width 1174 height 13
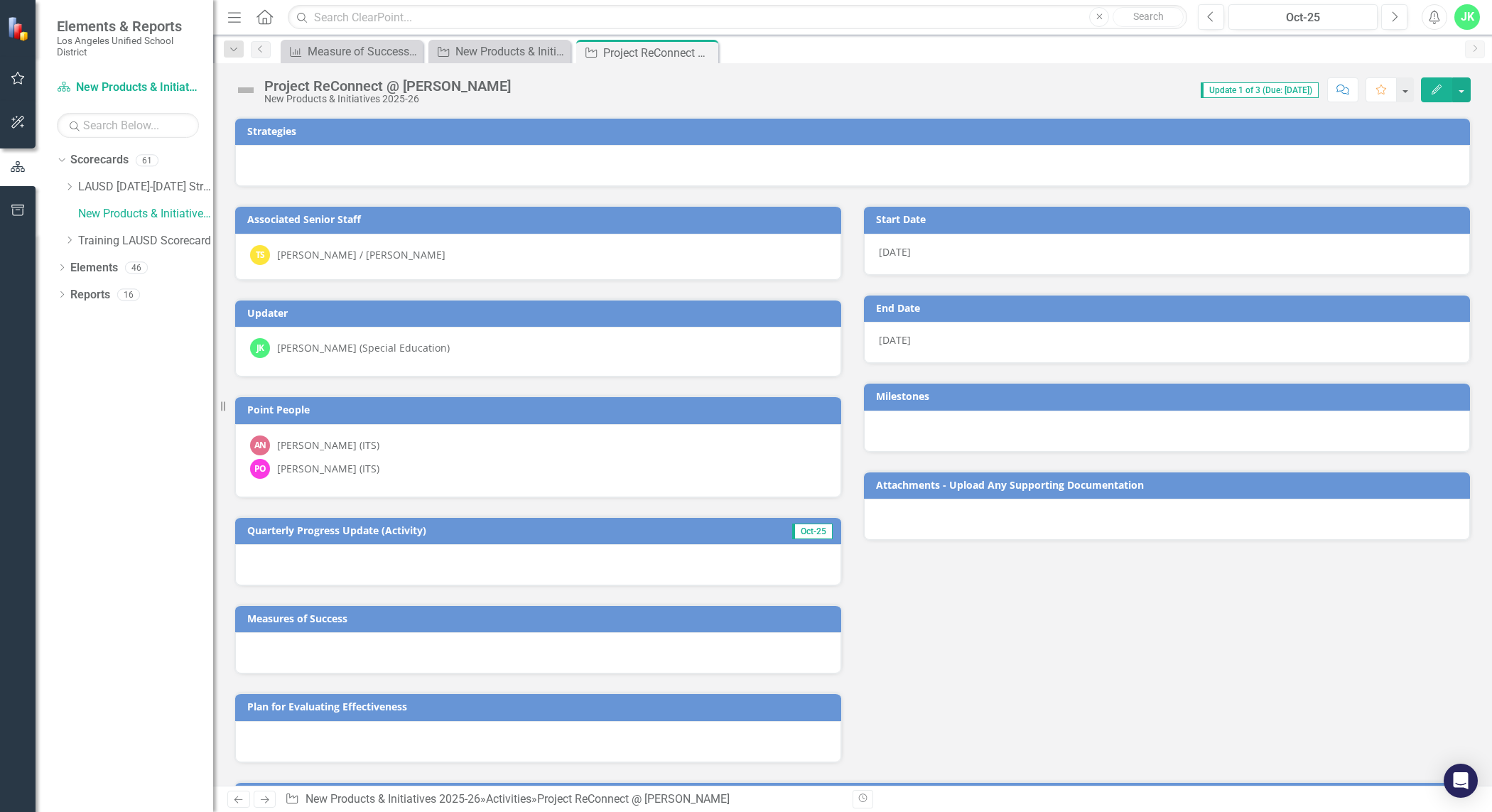
click at [349, 441] on div "[PERSON_NAME] (ITS)" at bounding box center [328, 445] width 102 height 14
click at [938, 568] on div "Associated Senior Staff TS [PERSON_NAME] / [PERSON_NAME] Updater [PERSON_NAME] …" at bounding box center [853, 475] width 1258 height 575
click at [755, 564] on div at bounding box center [538, 564] width 606 height 41
